Goal: Information Seeking & Learning: Understand process/instructions

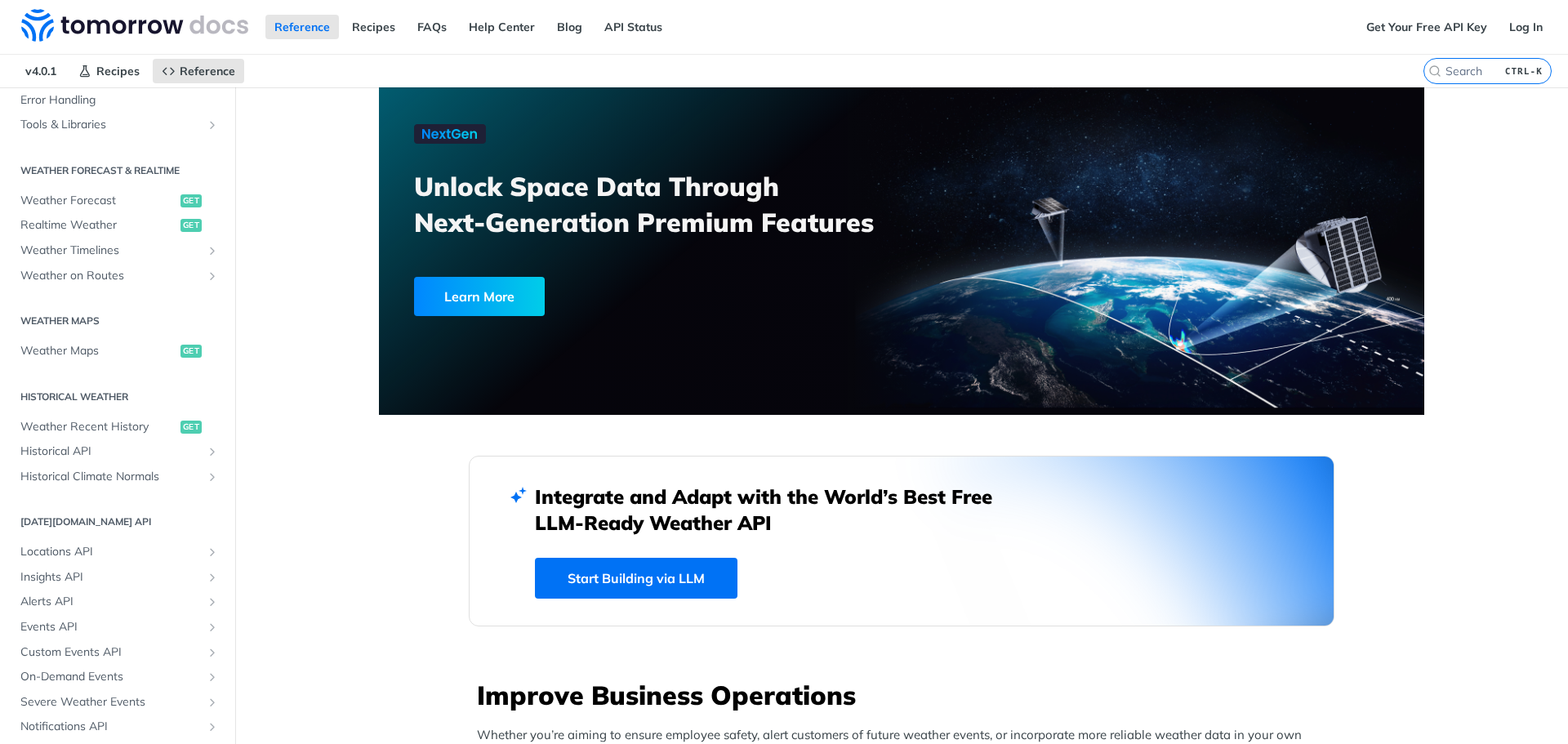
scroll to position [289, 0]
click at [102, 201] on span "Weather Forecast" at bounding box center [98, 202] width 156 height 16
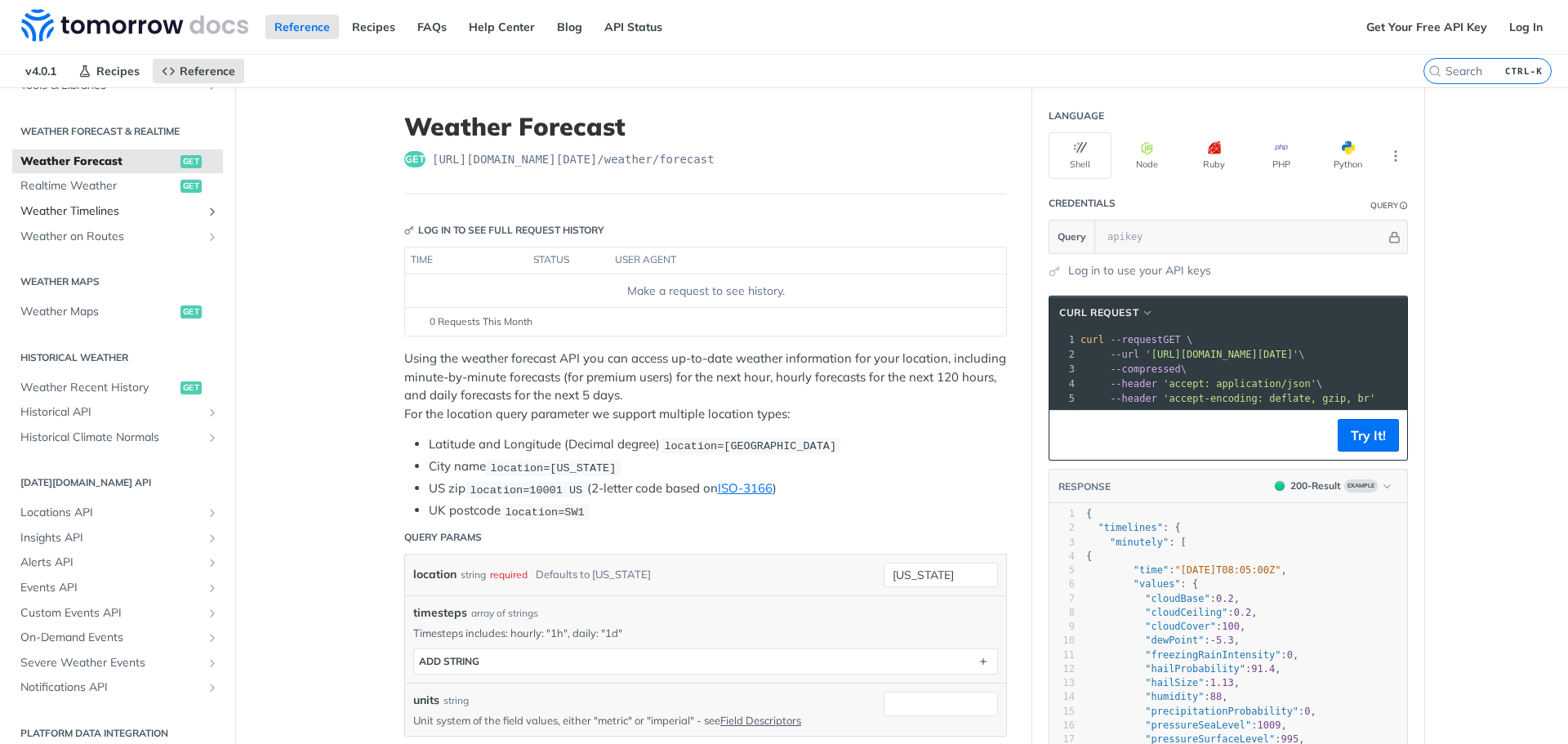
scroll to position [331, 0]
click at [206, 411] on icon "Show subpages for Historical API" at bounding box center [212, 409] width 13 height 13
click at [83, 432] on span "Retrieve Historical Weather" at bounding box center [101, 435] width 146 height 16
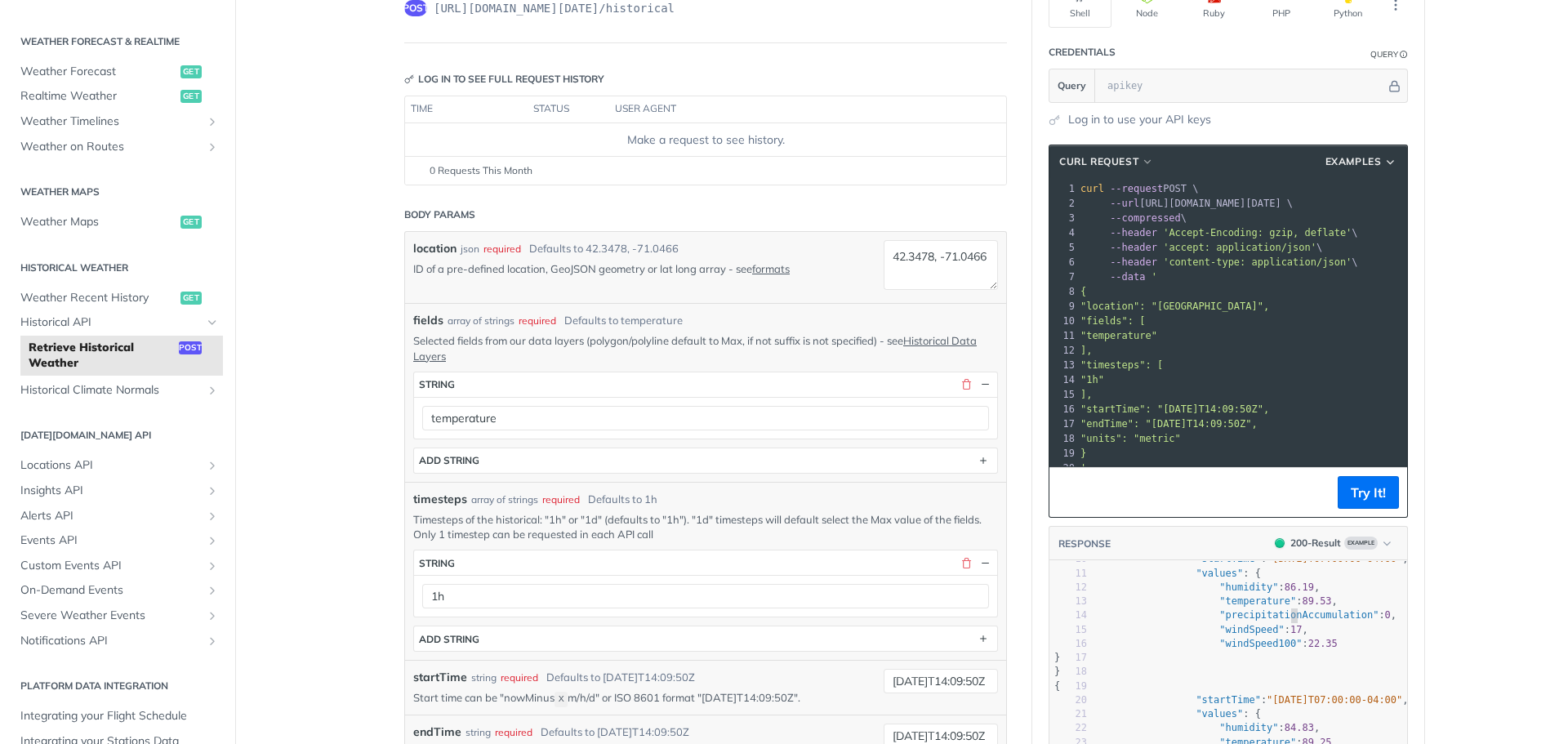
click at [1273, 618] on span ""precipitationAccumulation"" at bounding box center [1299, 614] width 159 height 11
type textarea "precipitationAccumulation"
click at [1273, 618] on span ""precipitationAccumulation"" at bounding box center [1299, 614] width 159 height 11
